Goal: Transaction & Acquisition: Purchase product/service

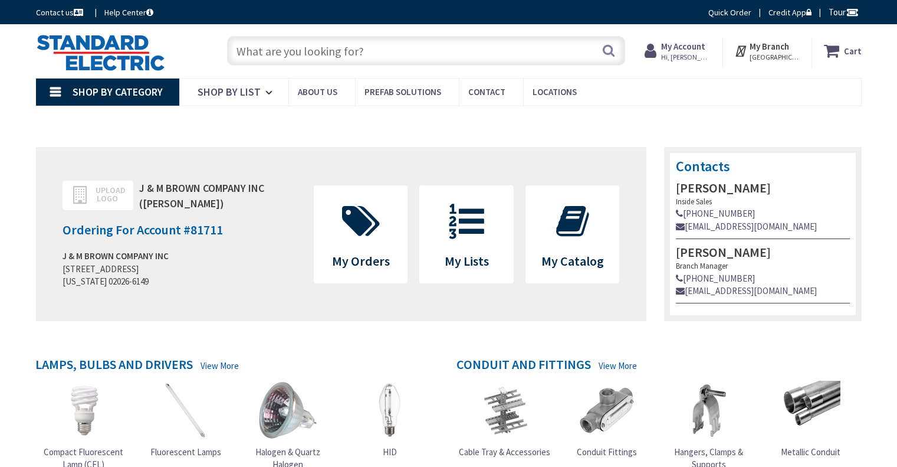
type input "[GEOGRAPHIC_DATA], [GEOGRAPHIC_DATA]"
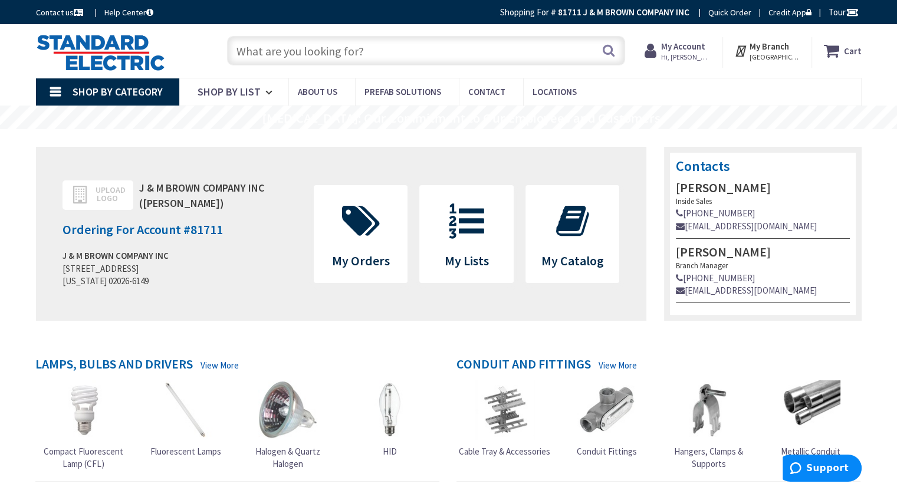
click at [382, 56] on input "text" at bounding box center [426, 50] width 398 height 29
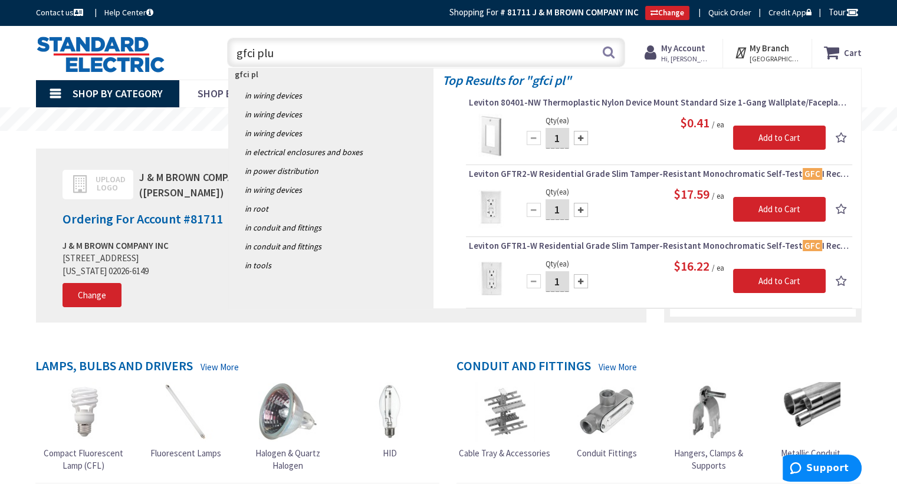
type input "gfci plug"
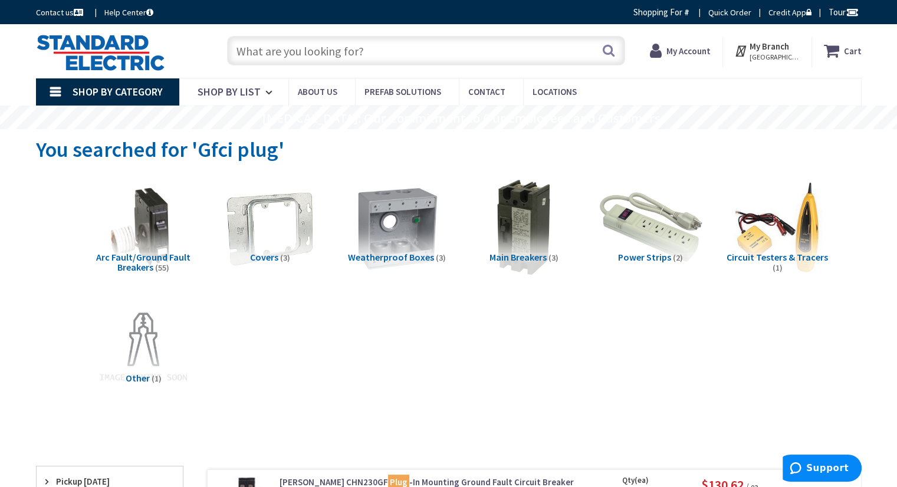
click at [641, 206] on img at bounding box center [650, 227] width 107 height 107
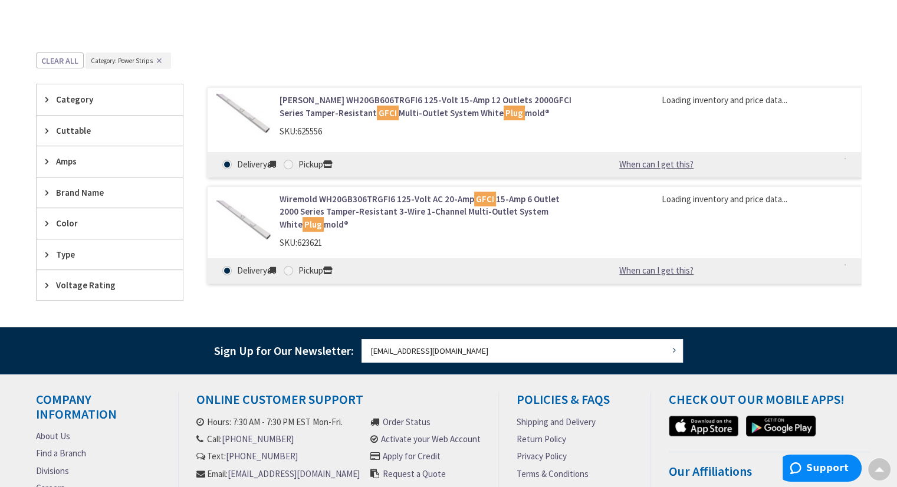
scroll to position [92, 0]
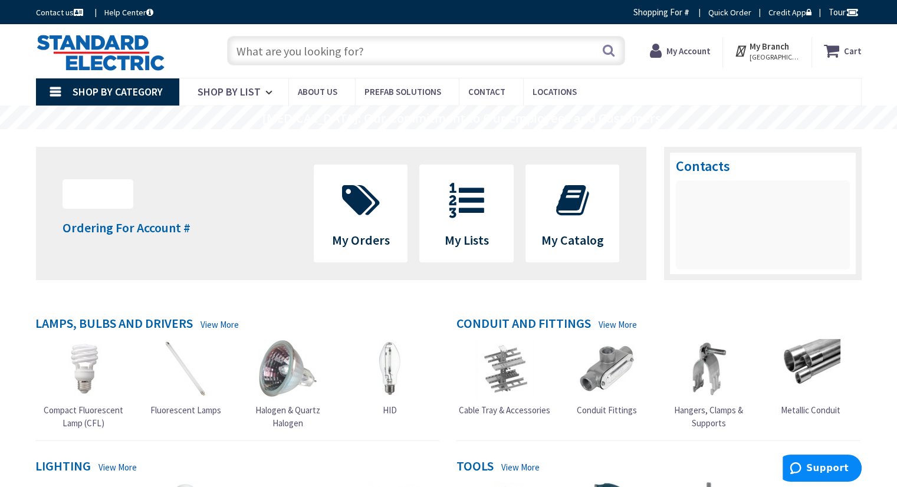
click at [370, 52] on input "text" at bounding box center [426, 50] width 398 height 29
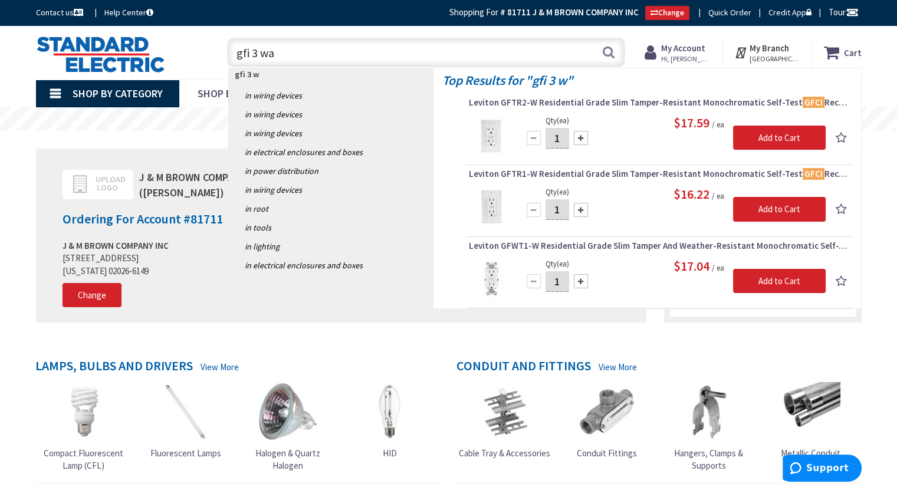
type input "gfi 3 way"
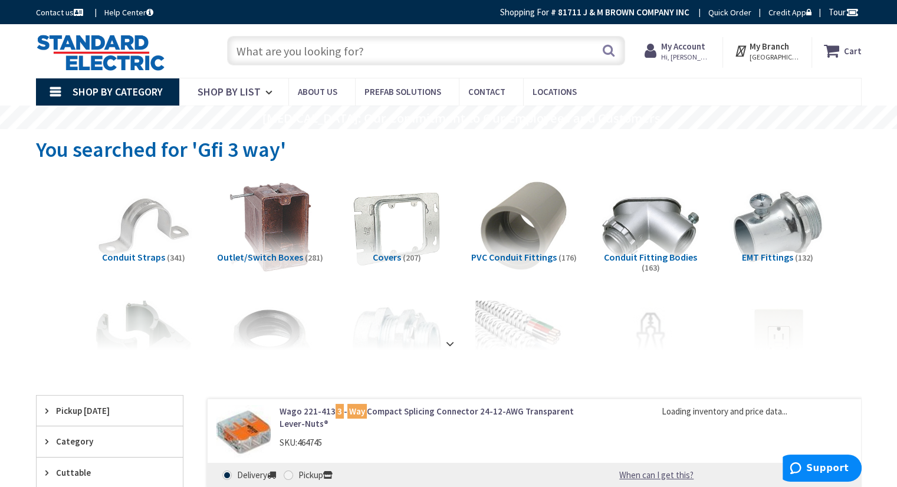
click at [288, 41] on input "text" at bounding box center [426, 50] width 398 height 29
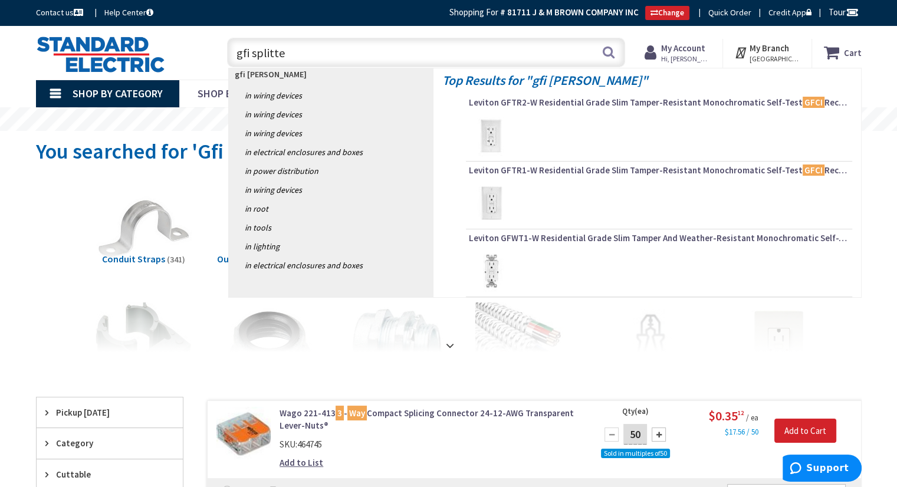
type input "gfi splitter"
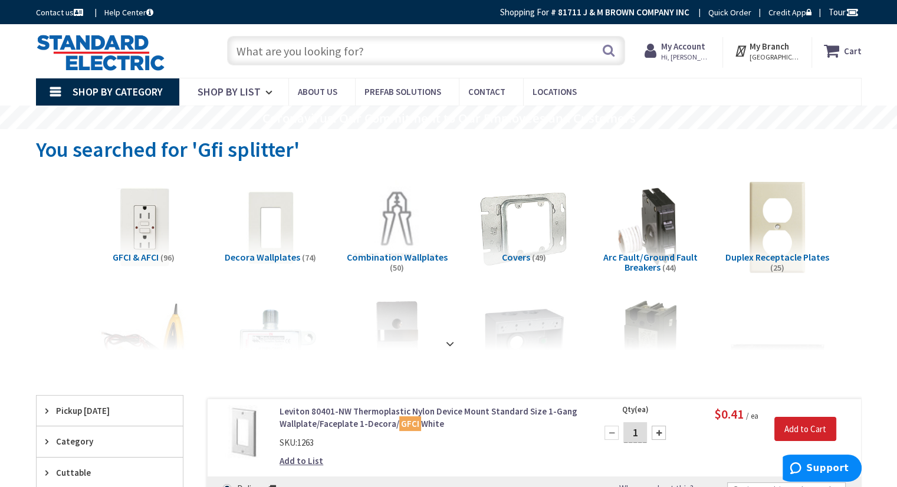
click at [322, 57] on input "text" at bounding box center [426, 50] width 398 height 29
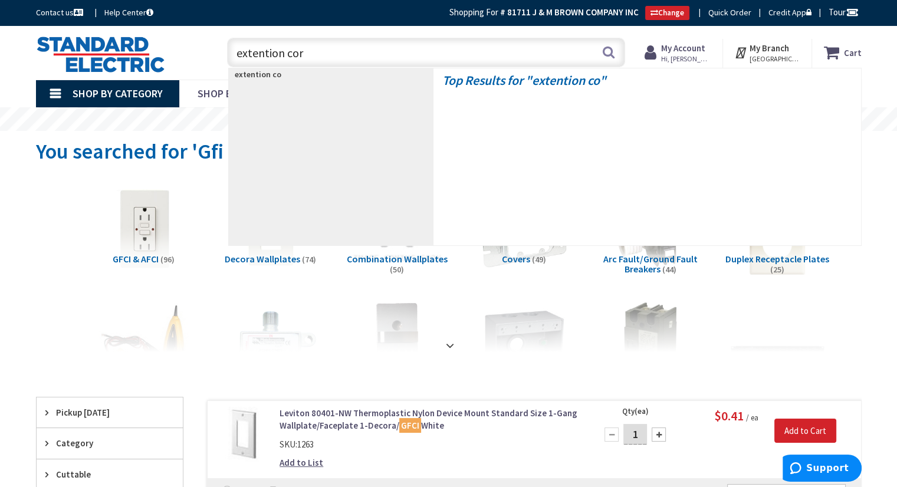
type input "extention cord"
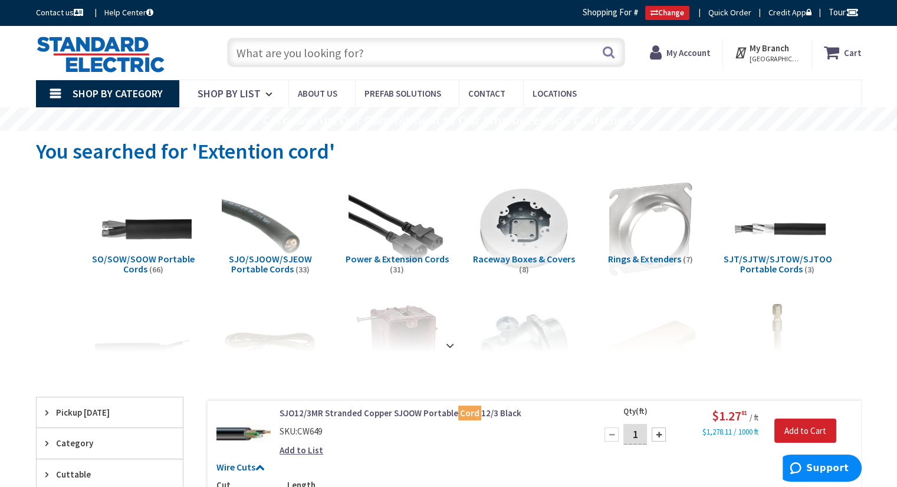
click at [269, 55] on input "text" at bounding box center [426, 52] width 398 height 29
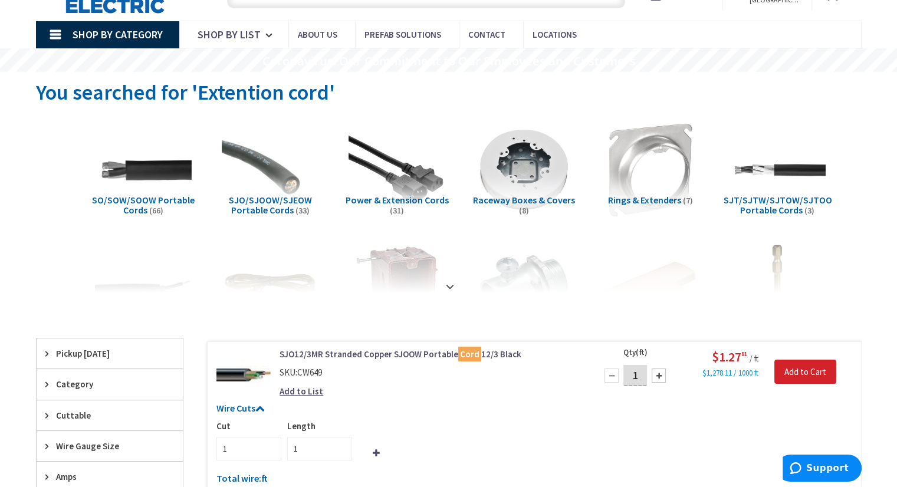
scroll to position [45, 0]
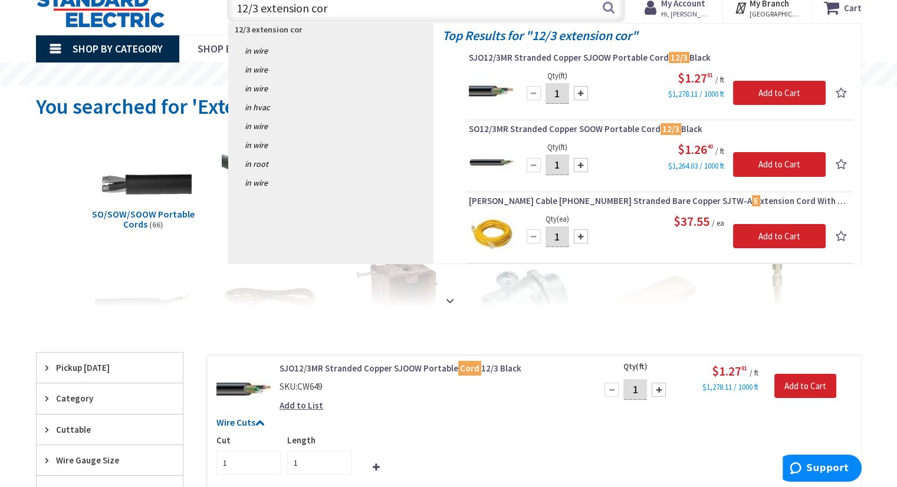
type input "12/3 extension cord"
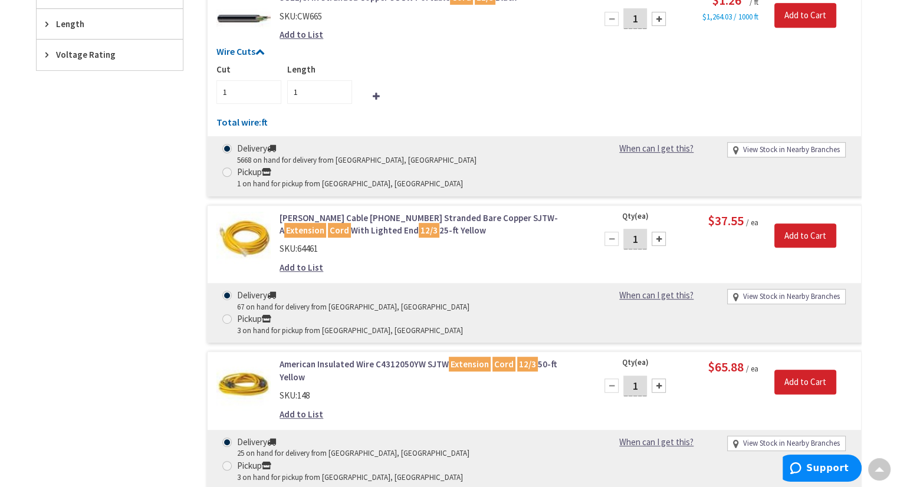
scroll to position [591, 0]
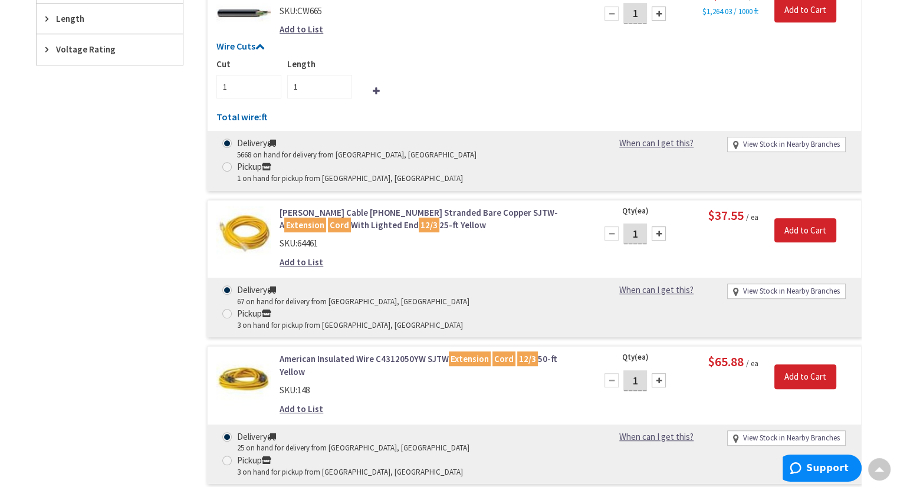
type input "2"
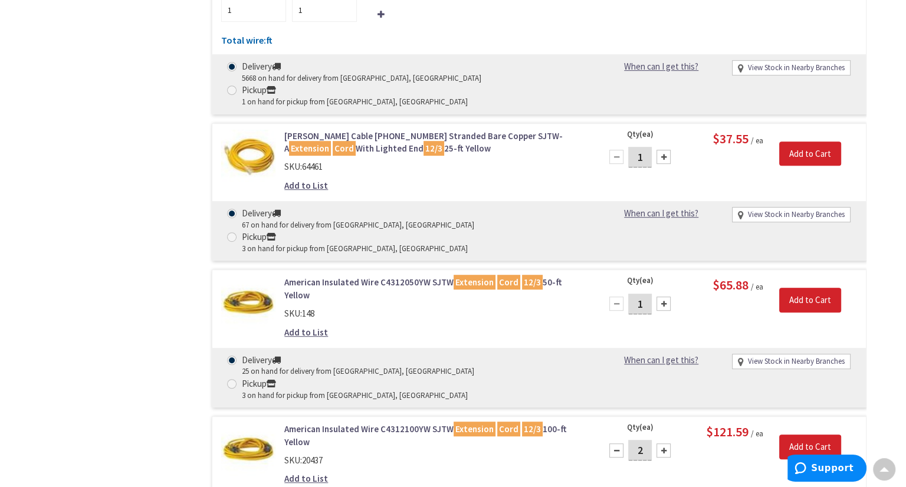
scroll to position [709, 0]
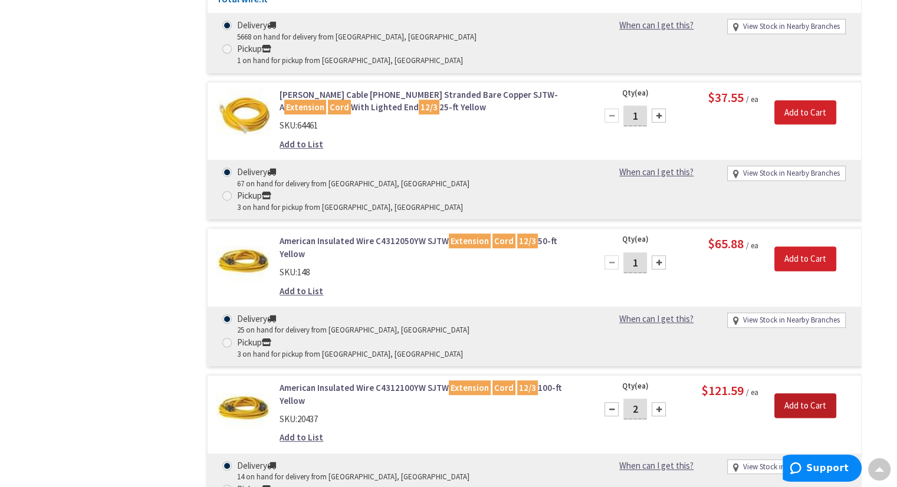
click at [812, 393] on input "Add to Cart" at bounding box center [805, 405] width 62 height 25
